Goal: Navigation & Orientation: Go to known website

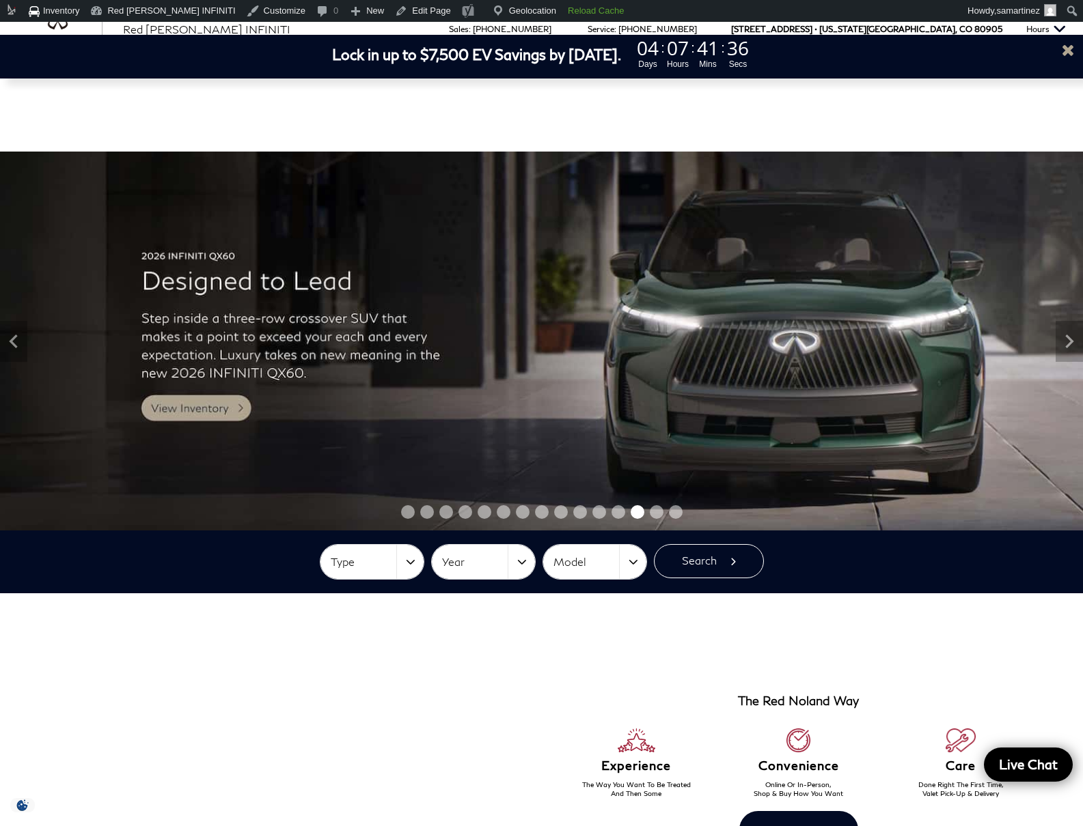
scroll to position [3, 0]
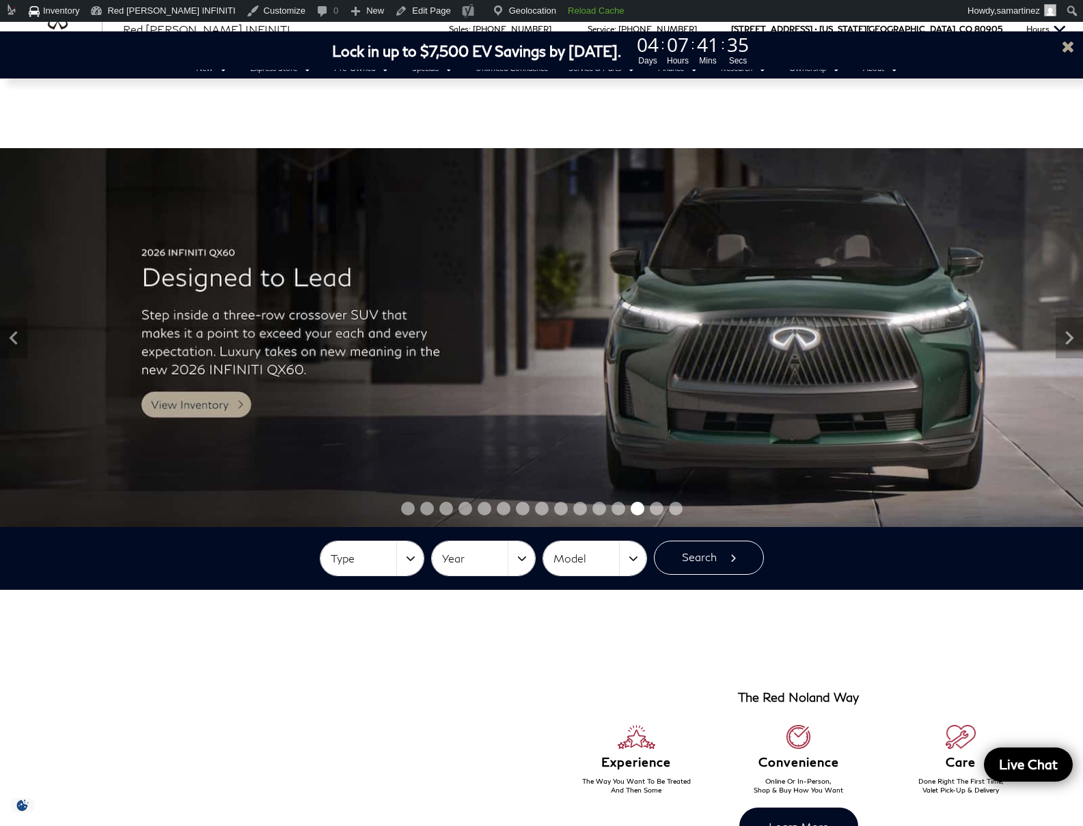
click at [449, 631] on div at bounding box center [285, 761] width 342 height 288
click at [493, 652] on div at bounding box center [284, 761] width 514 height 288
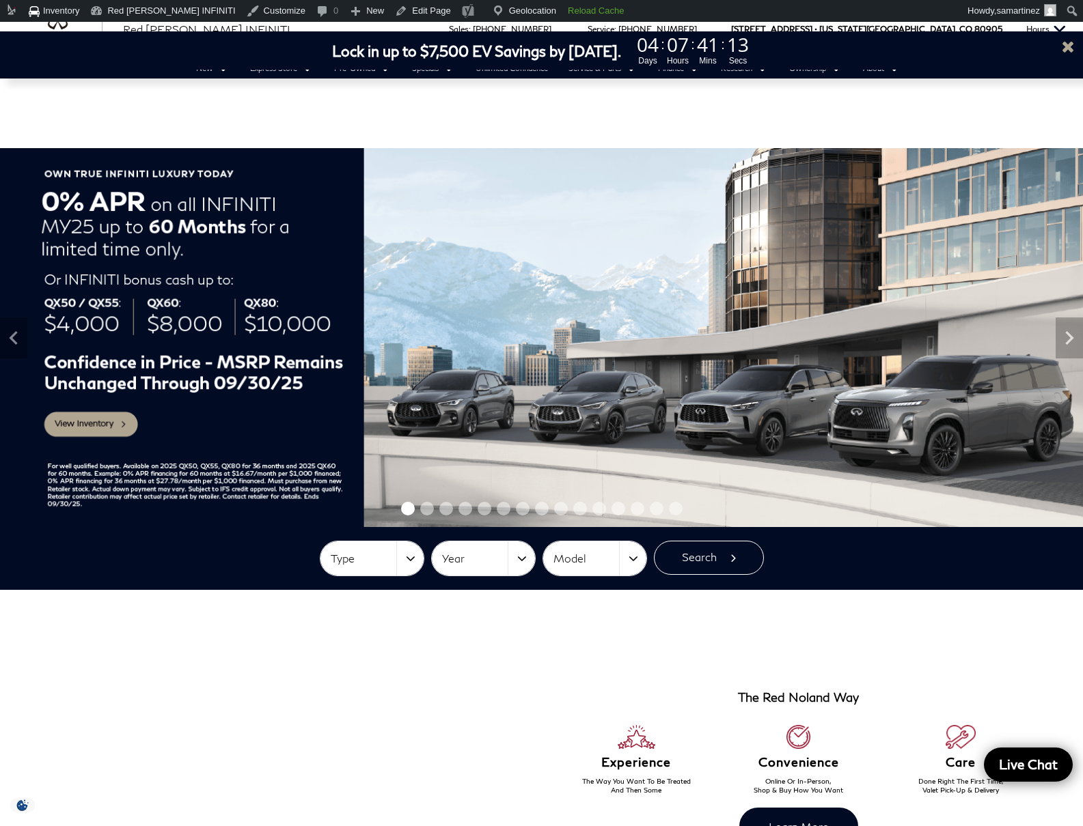
click at [477, 653] on div at bounding box center [284, 761] width 514 height 288
